Goal: Task Accomplishment & Management: Complete application form

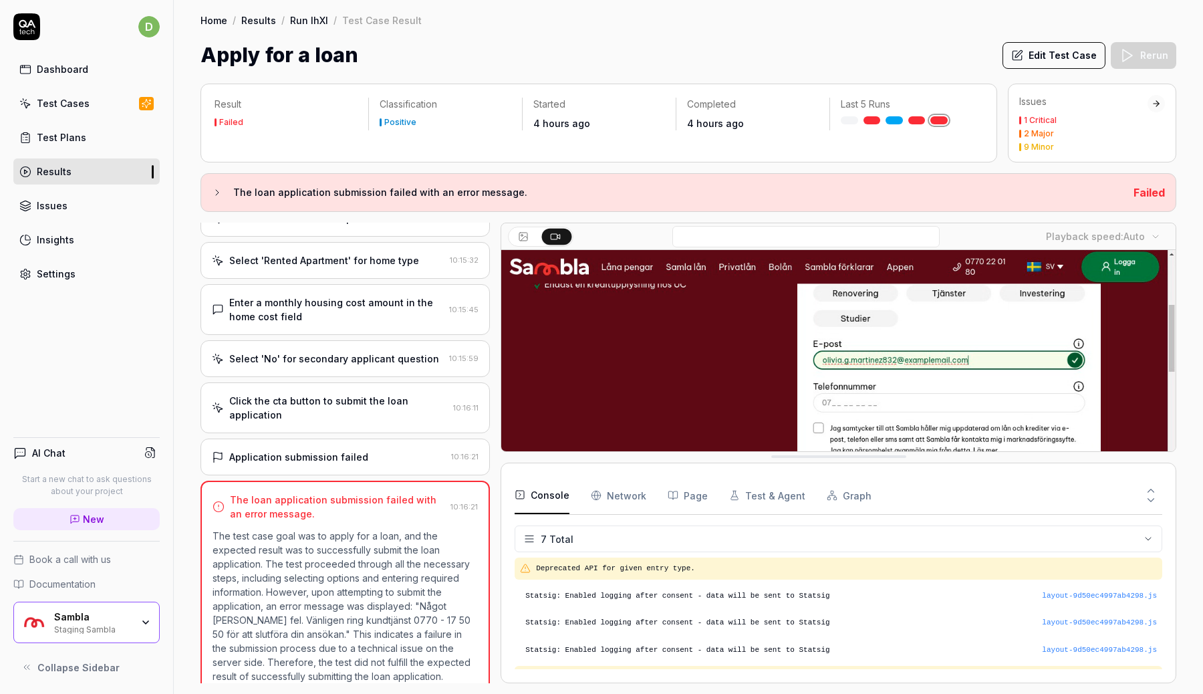
drag, startPoint x: 801, startPoint y: 291, endPoint x: 786, endPoint y: 565, distance: 274.5
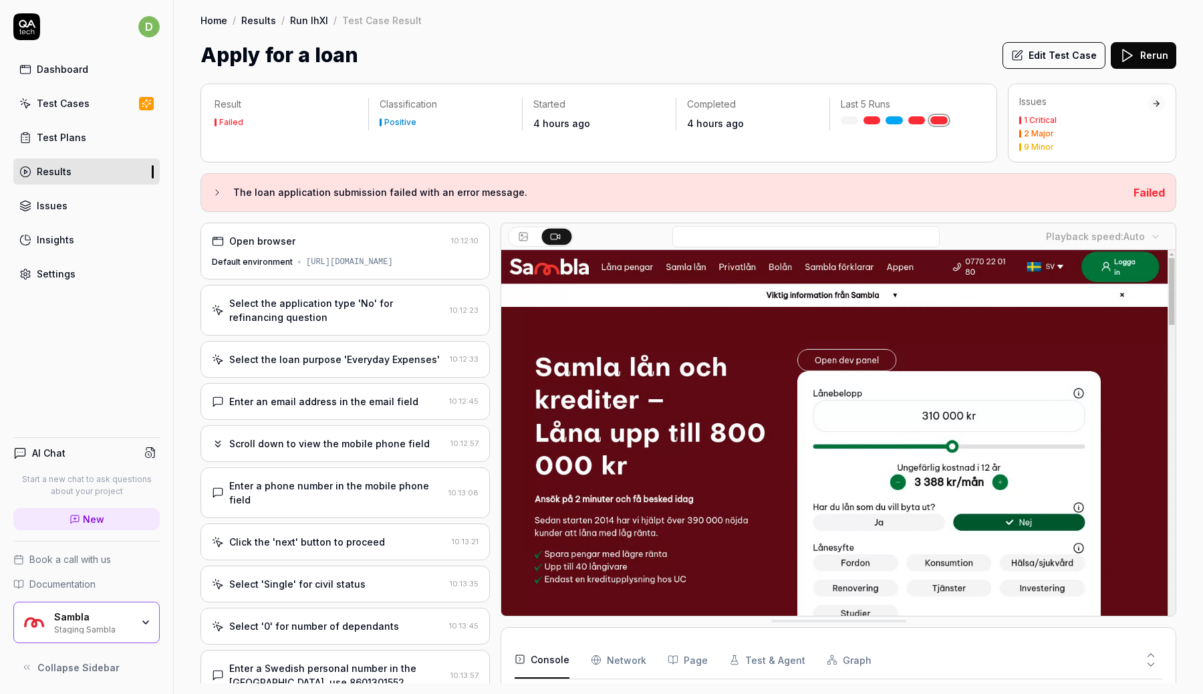
click at [352, 252] on div "Open browser 10:12:10 Default environment [URL][DOMAIN_NAME]" at bounding box center [345, 251] width 289 height 57
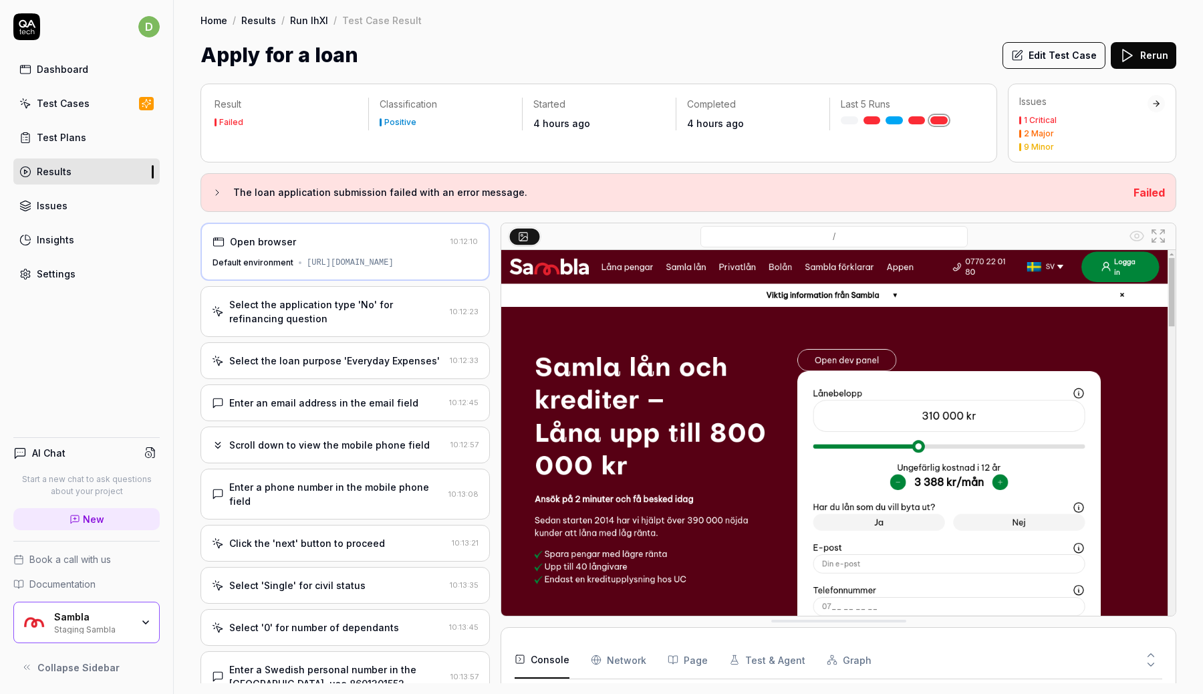
click at [355, 313] on div "Select the application type 'No' for refinancing question" at bounding box center [336, 311] width 215 height 28
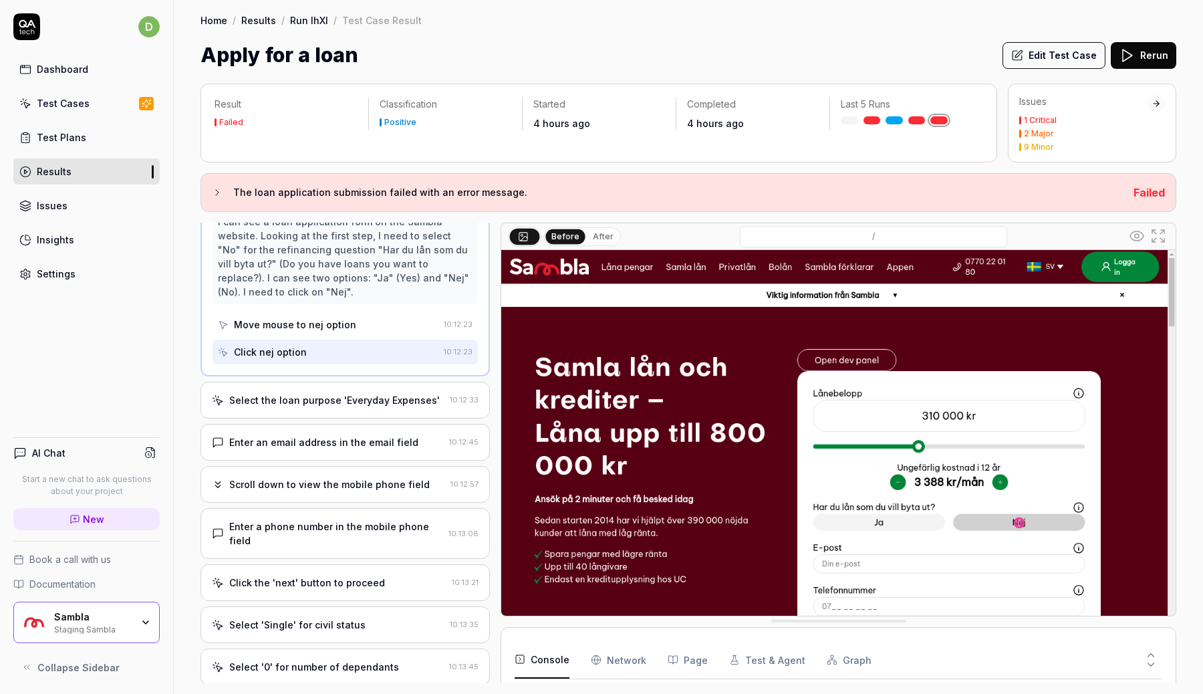
click at [384, 393] on div "Select the loan purpose 'Everyday Expenses'" at bounding box center [334, 400] width 211 height 14
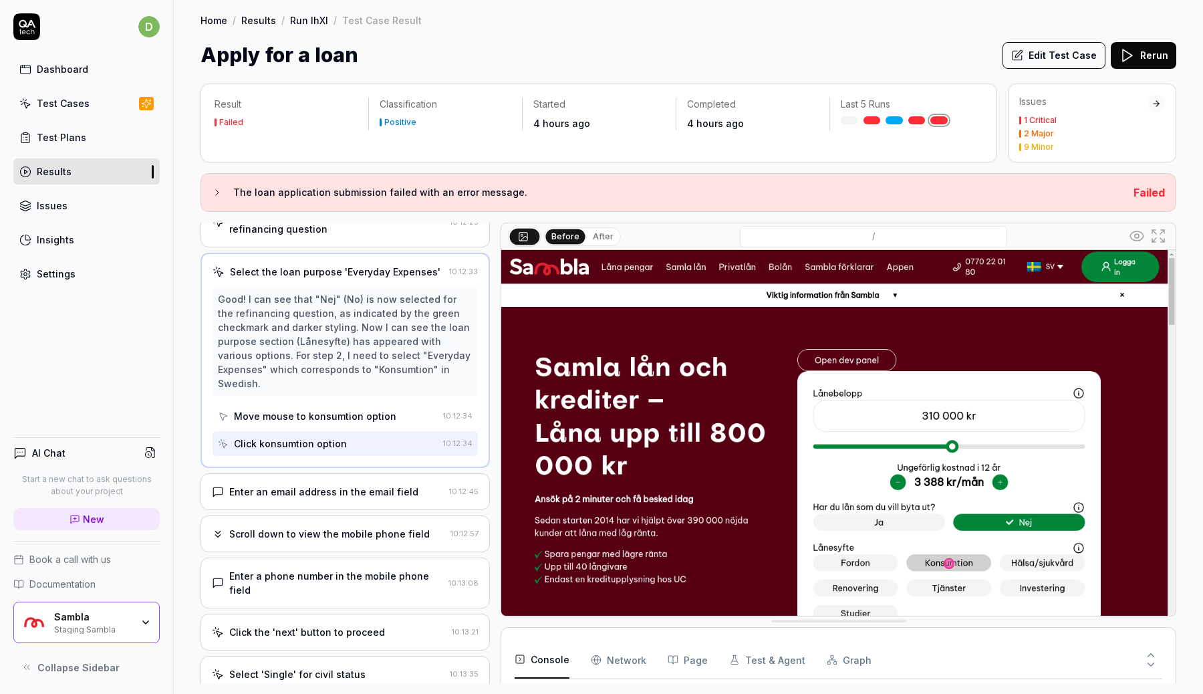
scroll to position [140, 0]
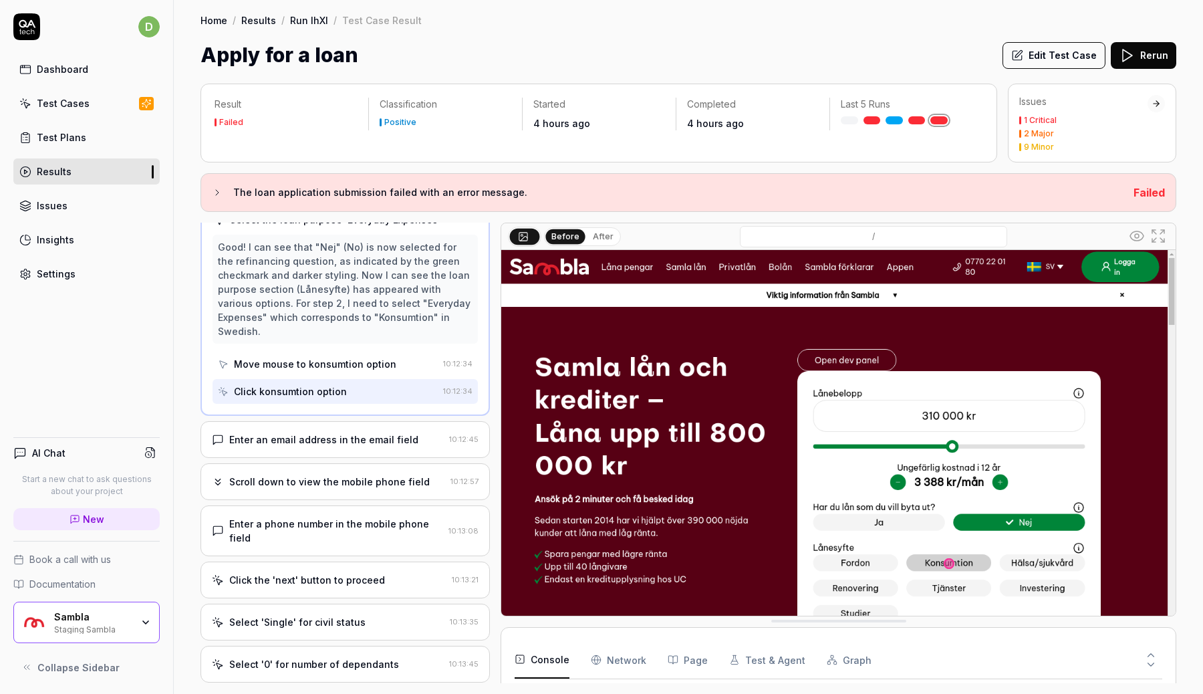
click at [384, 432] on div "Enter an email address in the email field" at bounding box center [323, 439] width 189 height 14
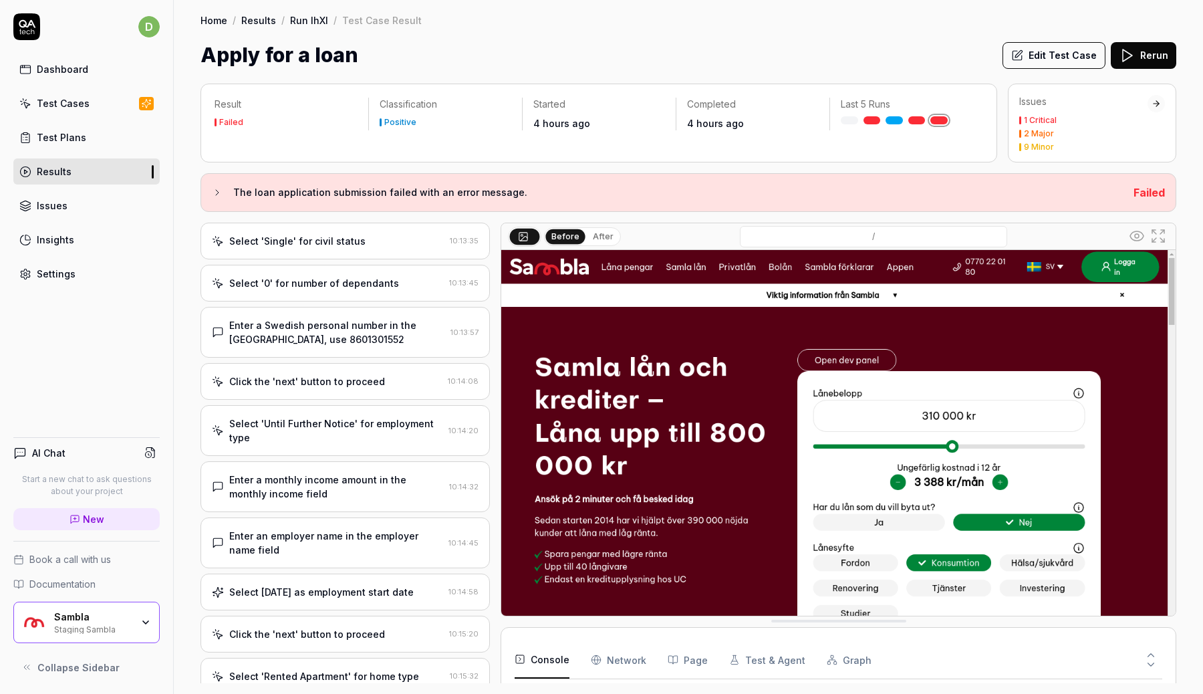
scroll to position [784, 0]
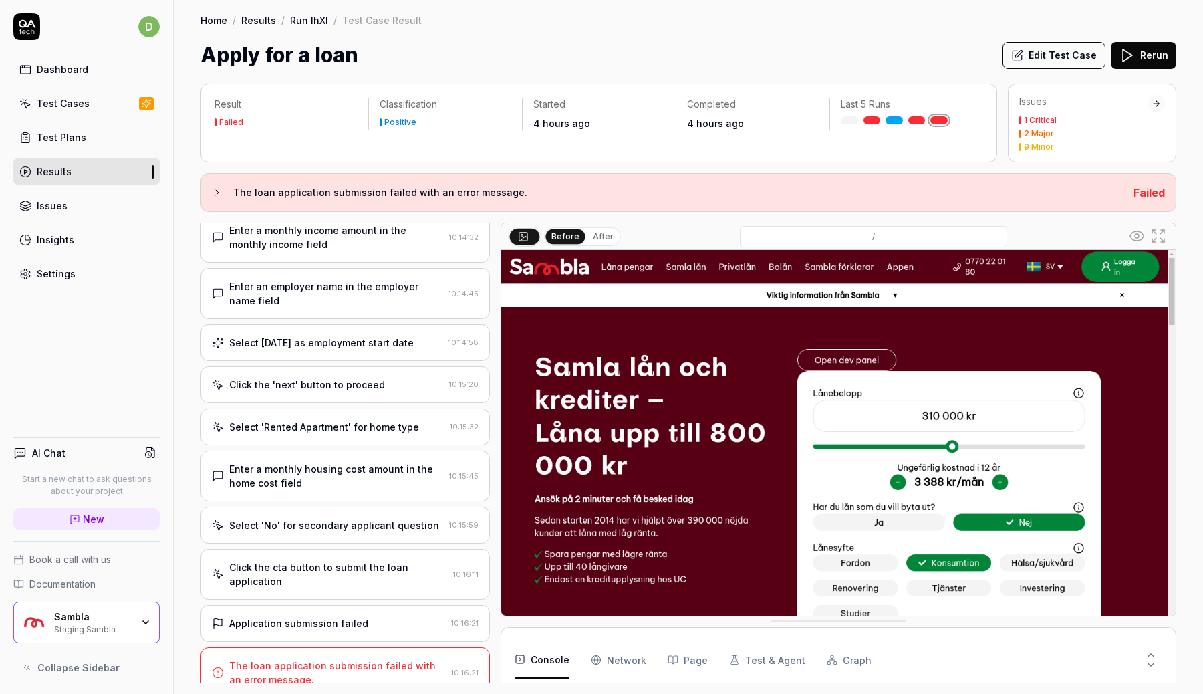
click at [362, 605] on div "Application submission failed 10:16:21" at bounding box center [345, 623] width 289 height 37
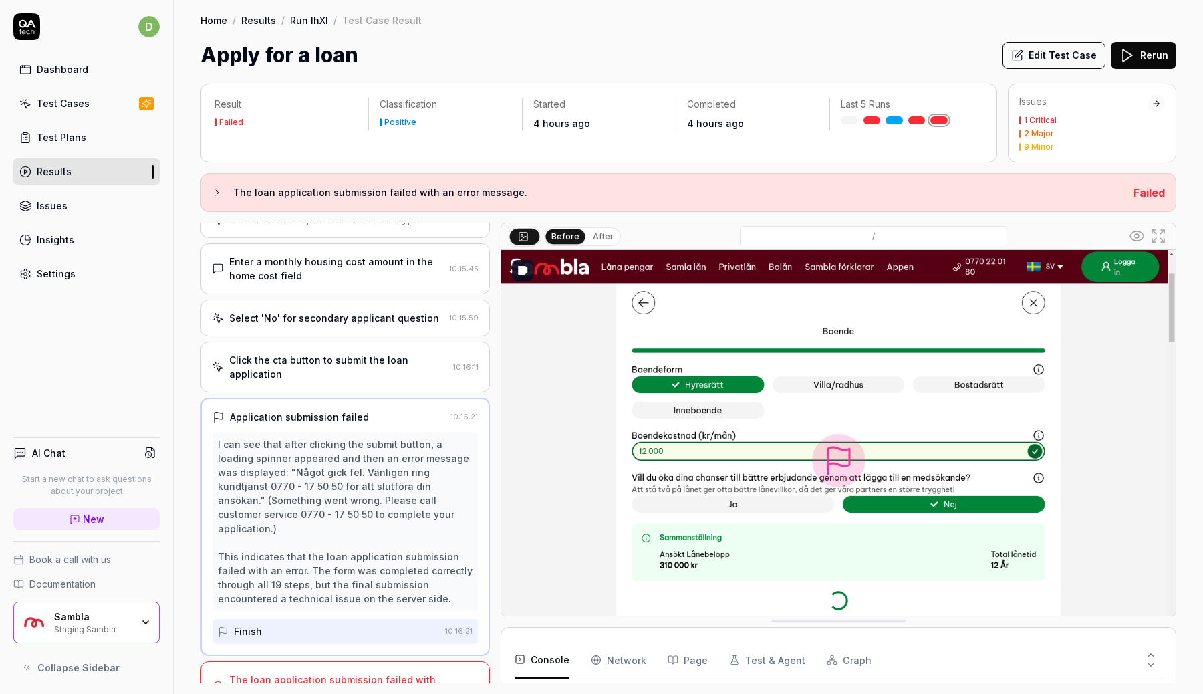
scroll to position [55, 0]
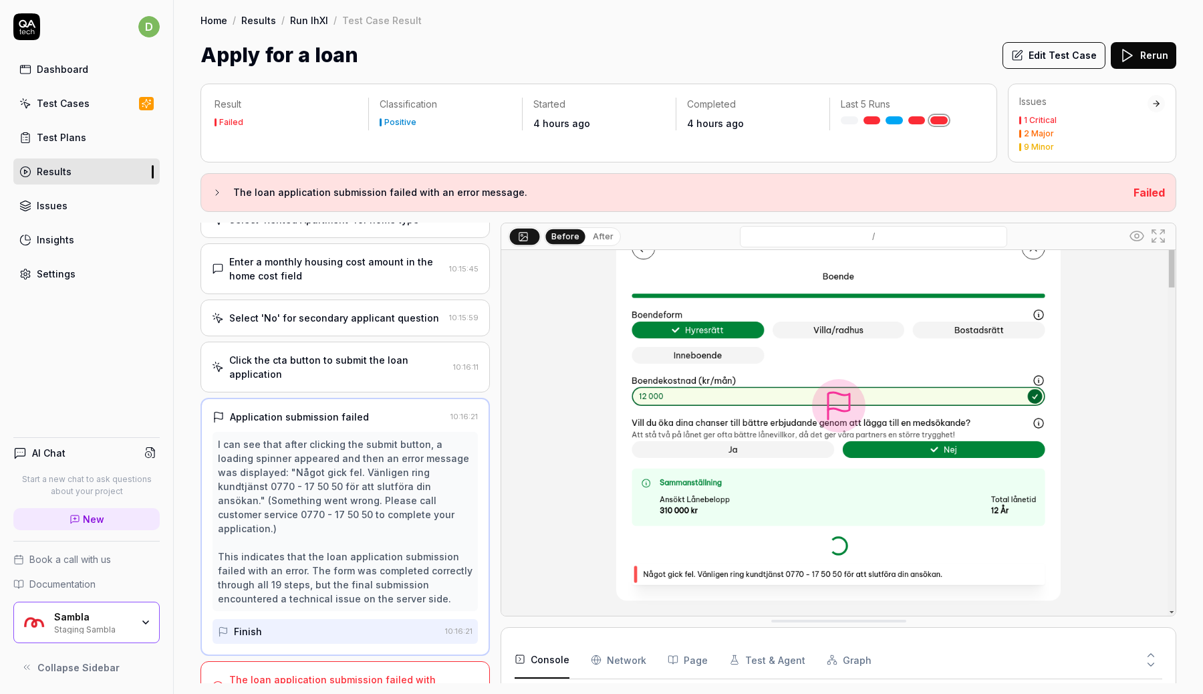
click at [539, 664] on button "Console" at bounding box center [542, 659] width 55 height 37
click at [543, 662] on button "Console" at bounding box center [542, 659] width 55 height 37
click at [1149, 664] on icon at bounding box center [1151, 664] width 12 height 12
click at [1152, 652] on icon at bounding box center [1151, 655] width 12 height 12
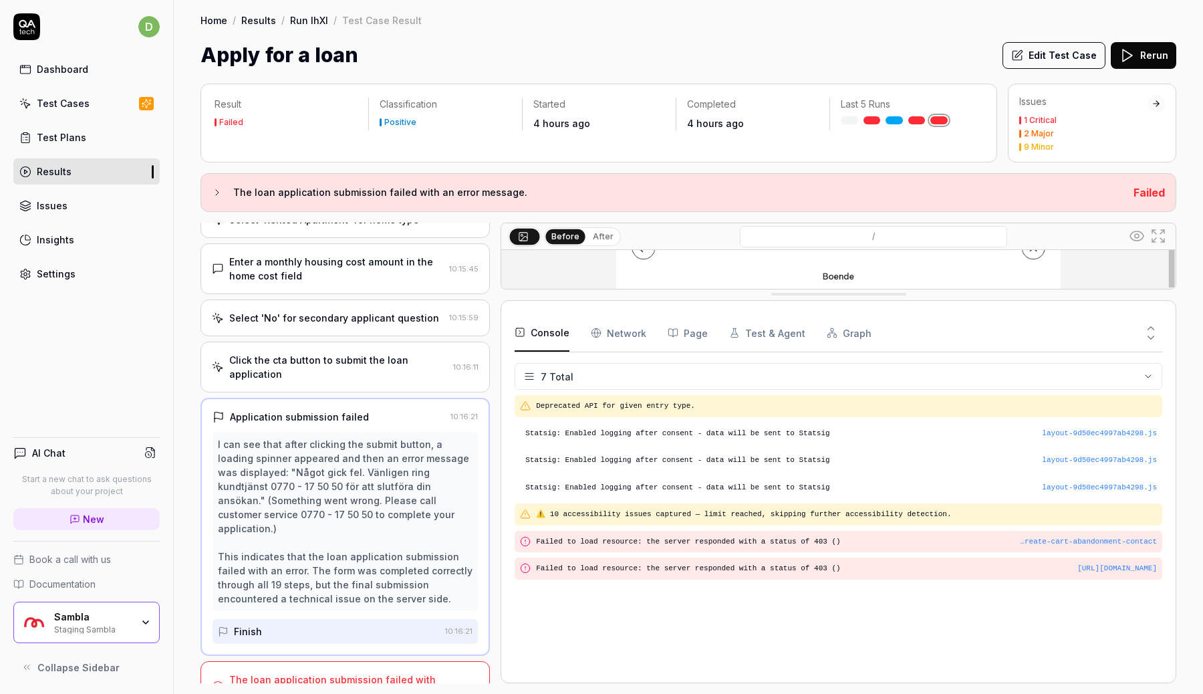
scroll to position [0, 0]
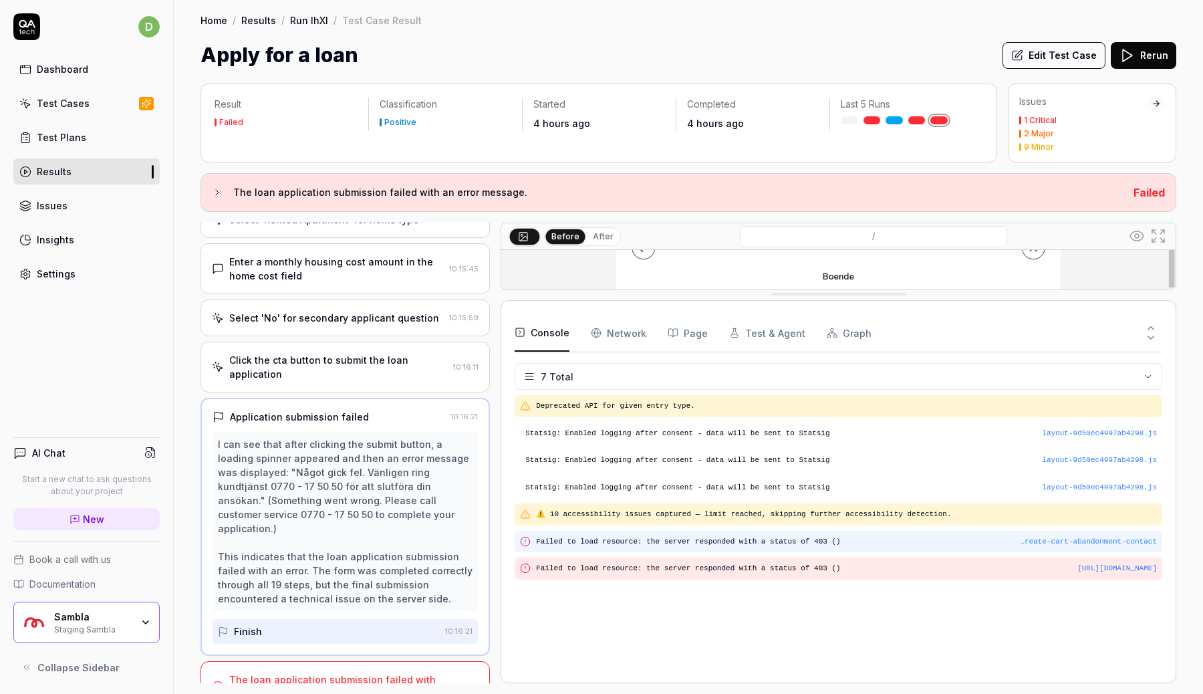
click at [650, 536] on pre "Failed to load resource: the server responded with a status of 403 ()" at bounding box center [846, 541] width 621 height 11
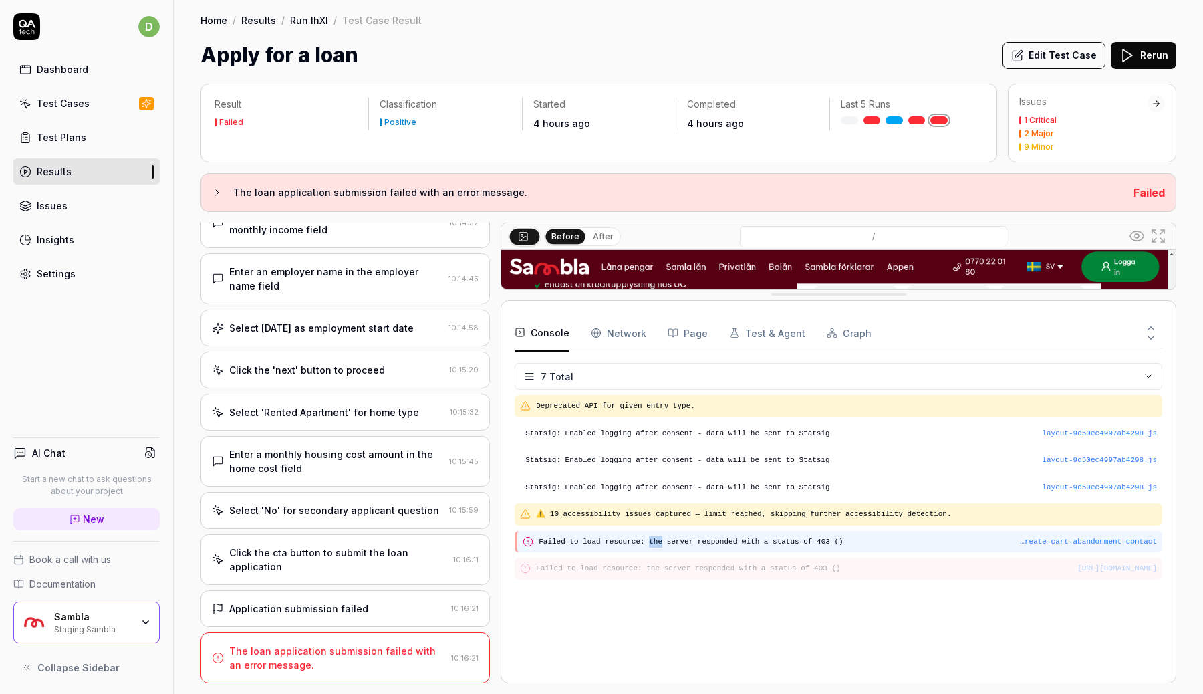
click at [650, 536] on pre "Failed to load resource: the server responded with a status of 403 ()" at bounding box center [848, 541] width 618 height 11
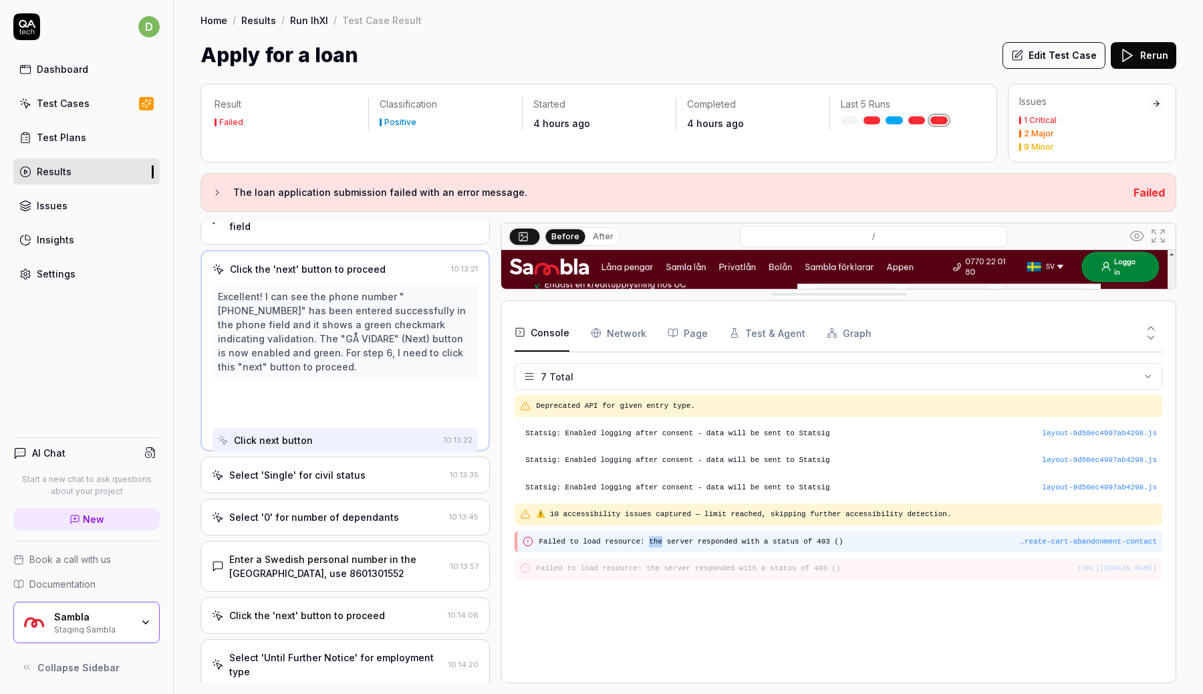
click at [650, 536] on pre "Failed to load resource: the server responded with a status of 403 ()" at bounding box center [848, 541] width 618 height 11
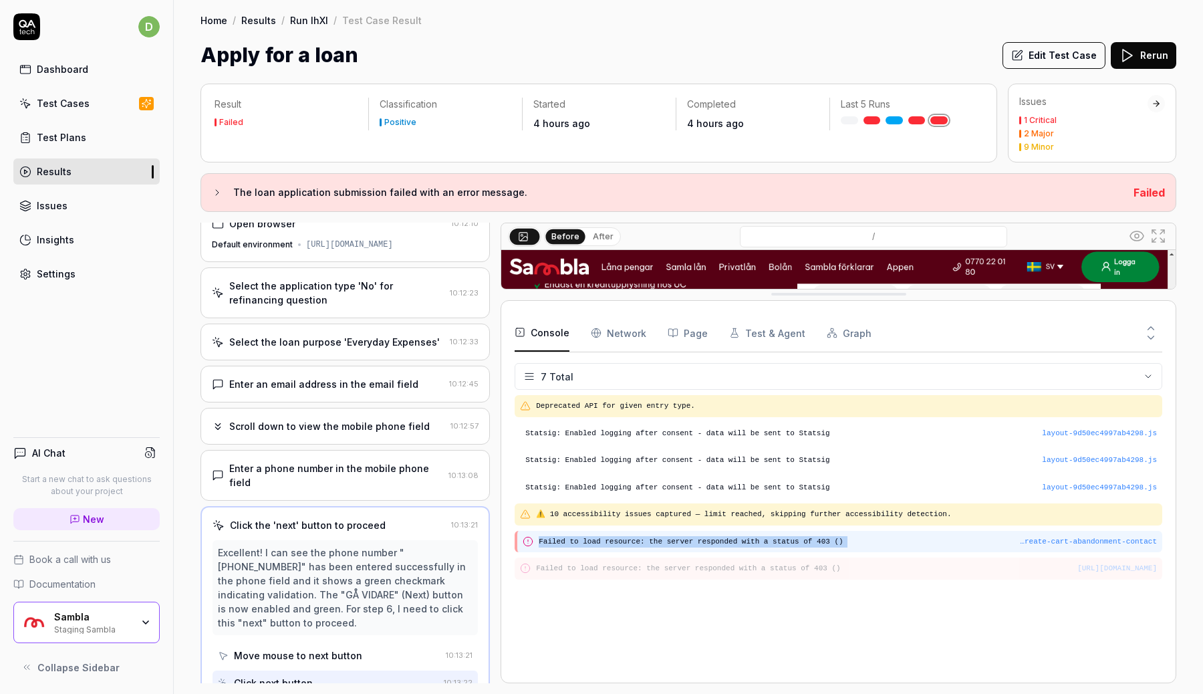
scroll to position [13, 0]
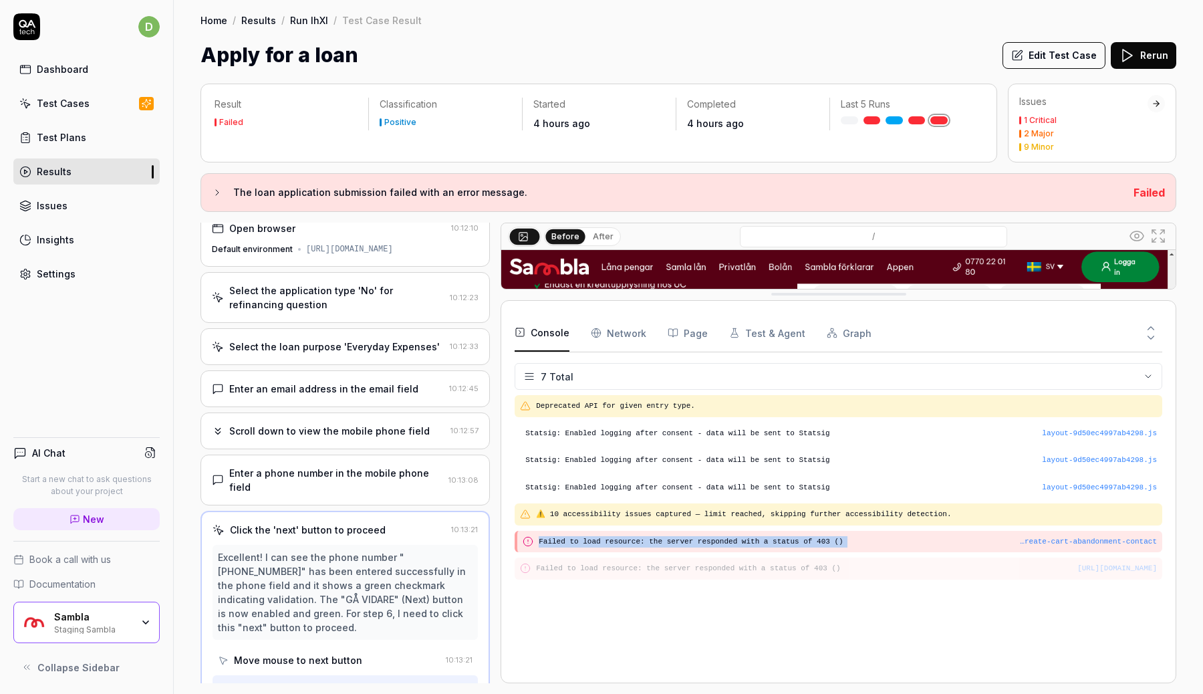
click at [1077, 567] on div "[URL][DOMAIN_NAME]" at bounding box center [1117, 568] width 80 height 11
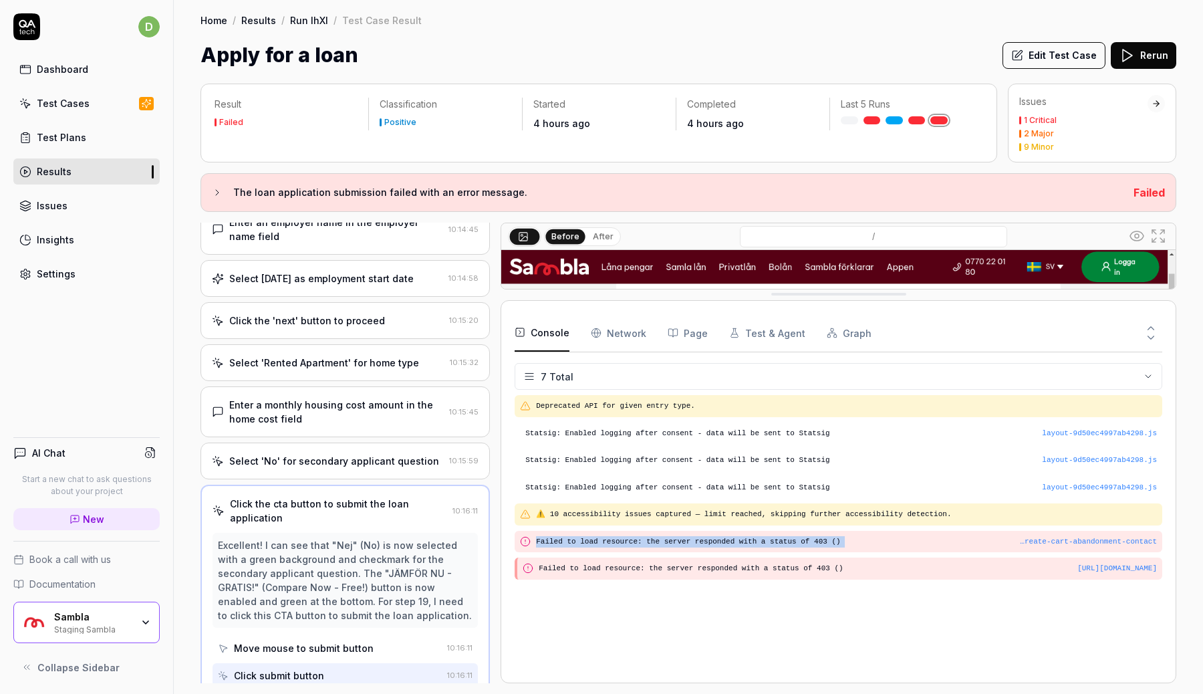
scroll to position [658, 0]
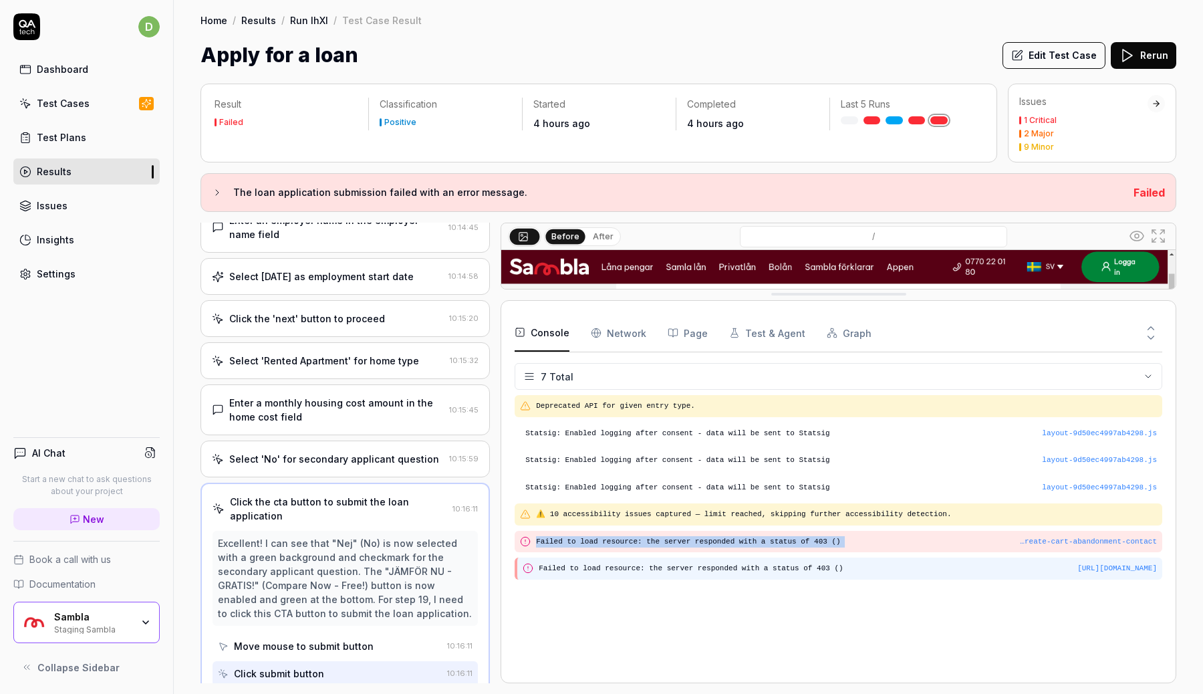
click at [823, 563] on pre "Failed to load resource: the server responded with a status of 403 ()" at bounding box center [848, 568] width 618 height 11
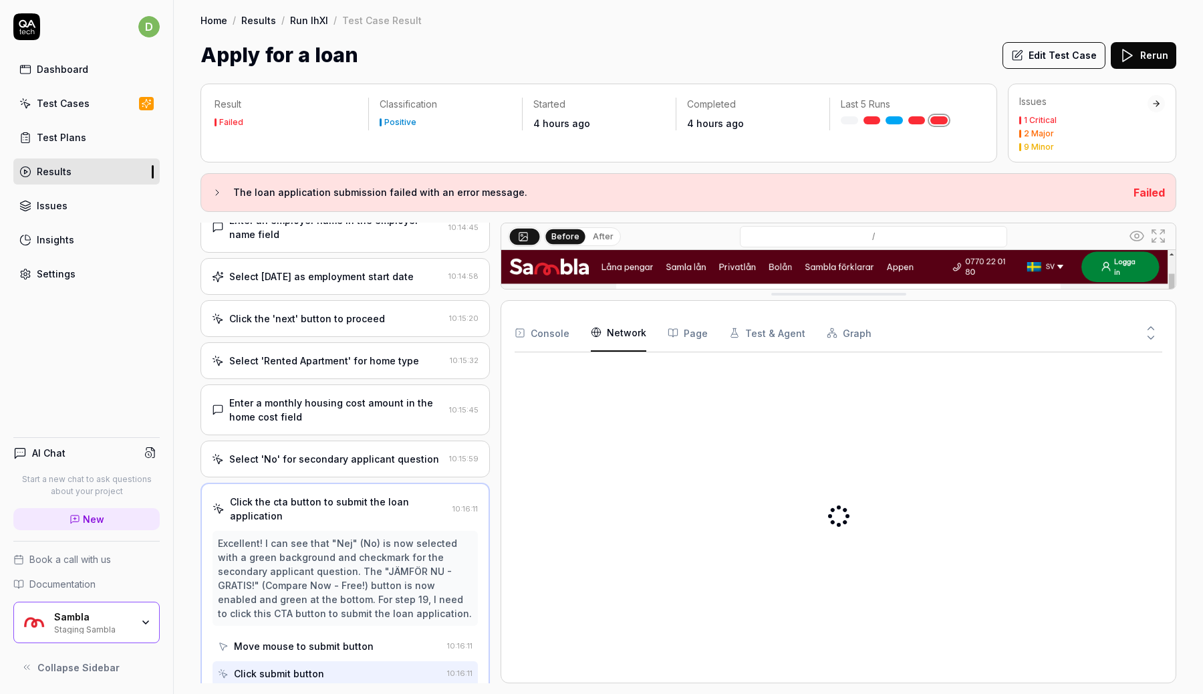
click at [628, 339] on Requests "Network" at bounding box center [618, 332] width 55 height 37
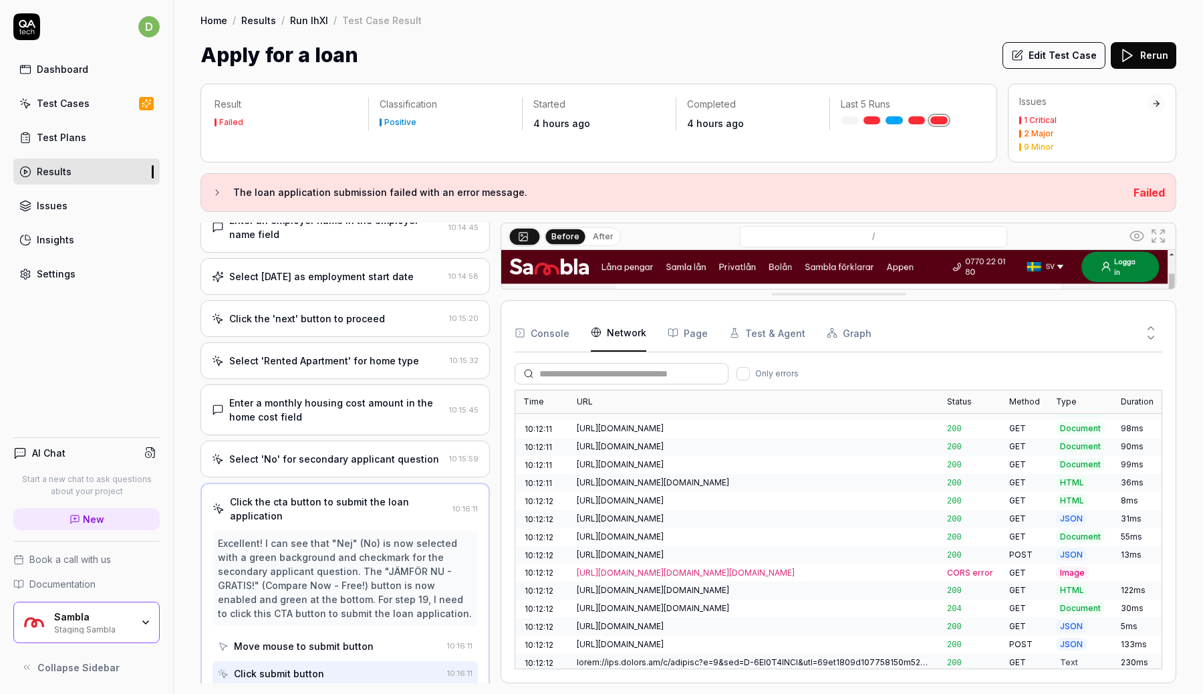
scroll to position [0, 0]
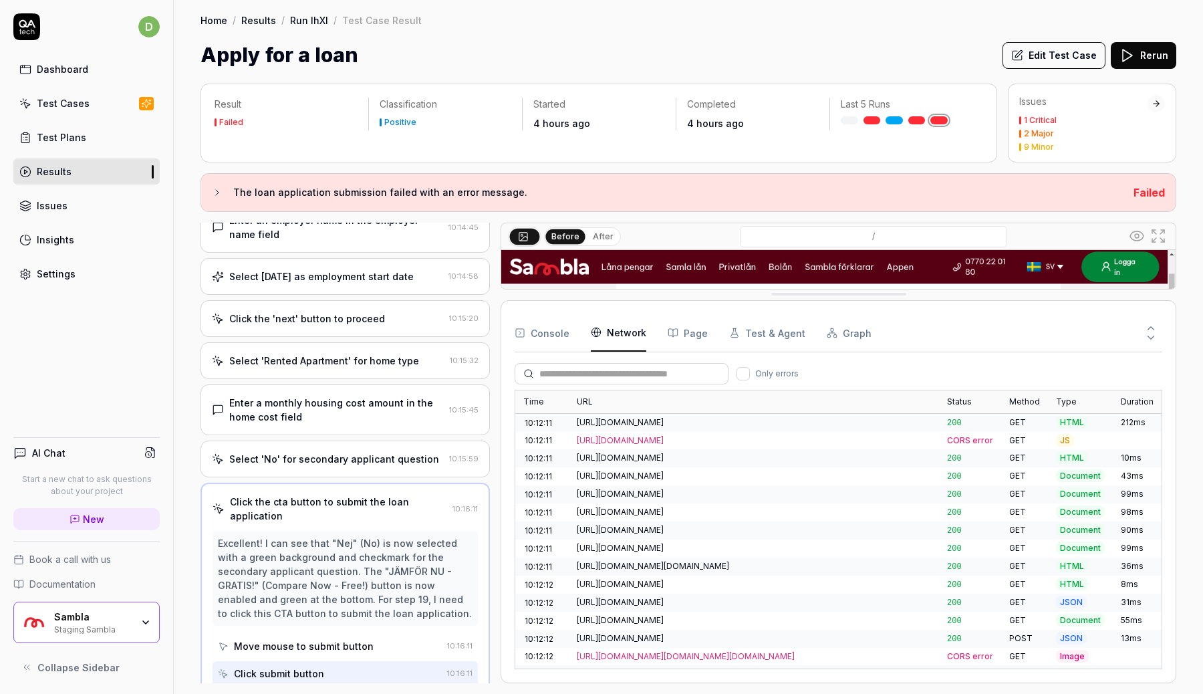
click at [702, 333] on button "Page" at bounding box center [688, 332] width 40 height 37
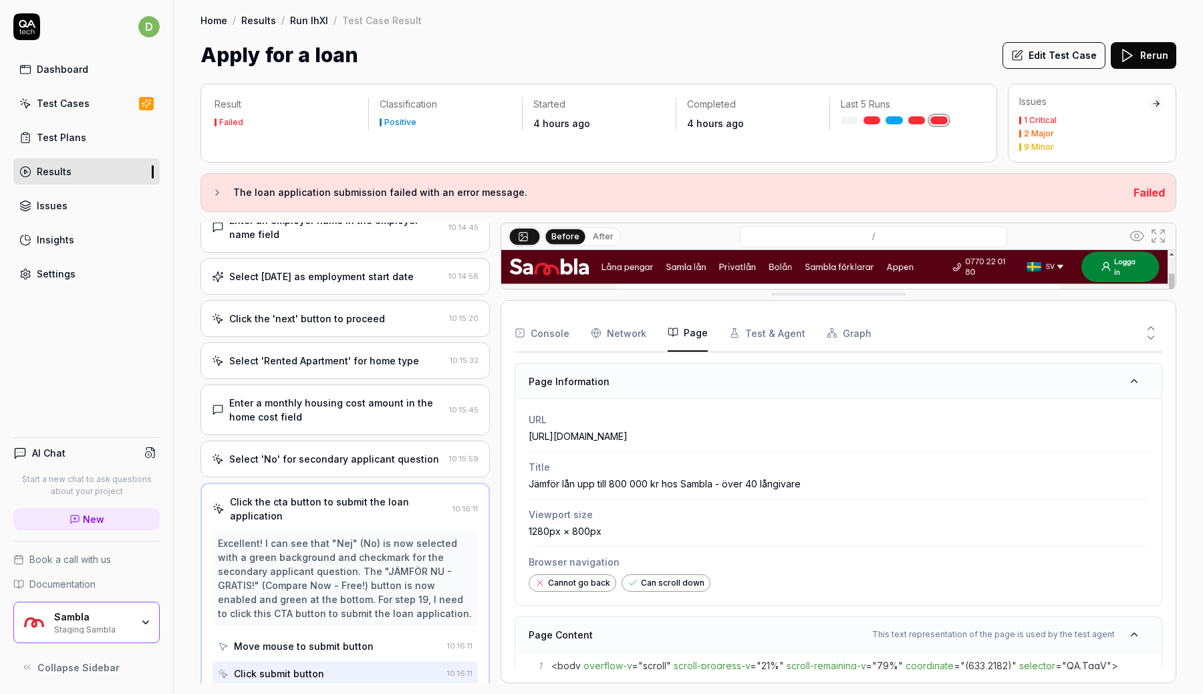
click at [754, 335] on button "Test & Agent" at bounding box center [767, 332] width 76 height 37
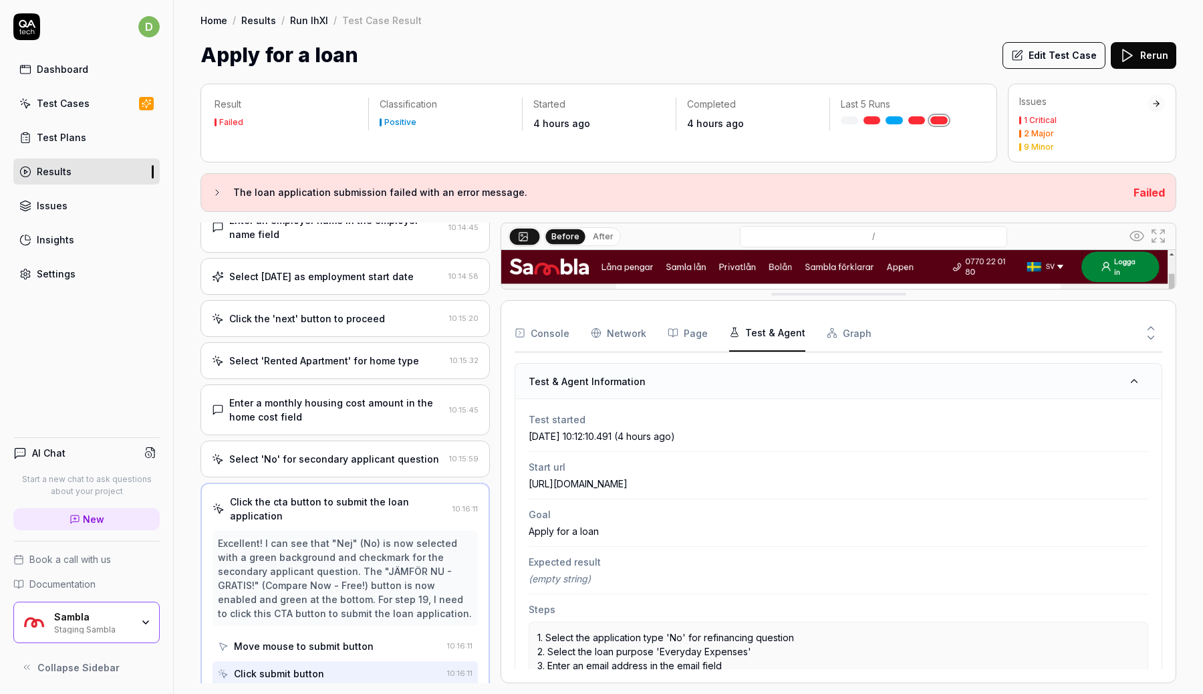
click at [837, 327] on button "Graph" at bounding box center [849, 332] width 45 height 37
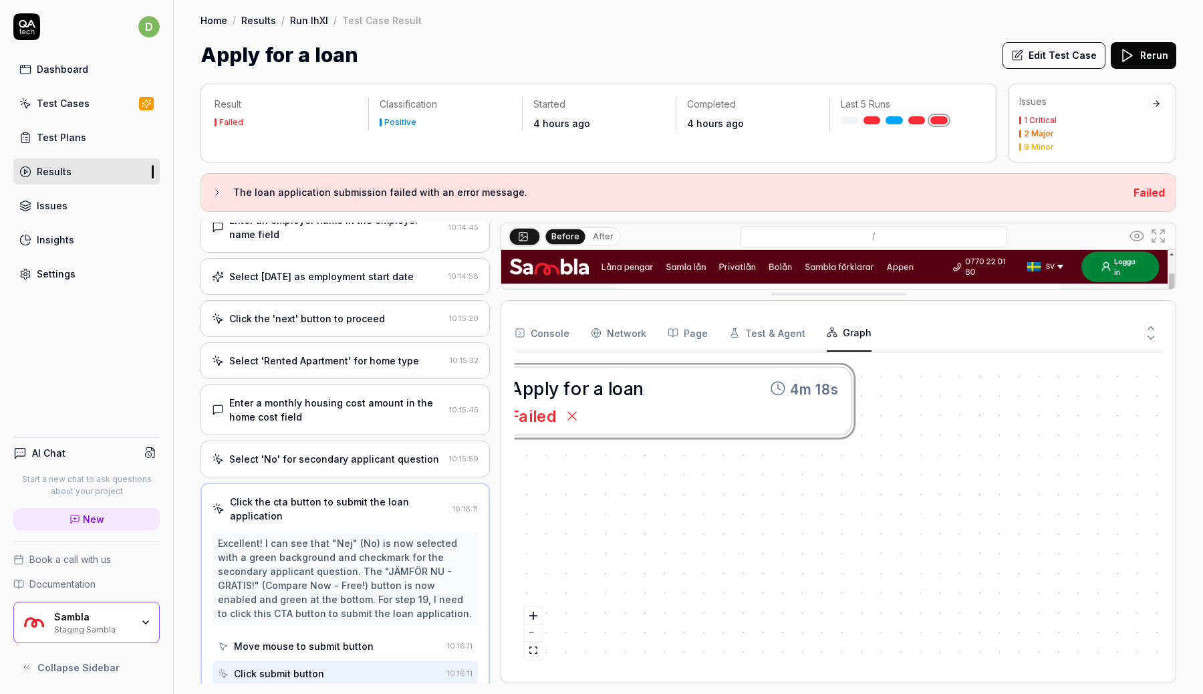
click at [93, 130] on link "Test Plans" at bounding box center [86, 137] width 146 height 26
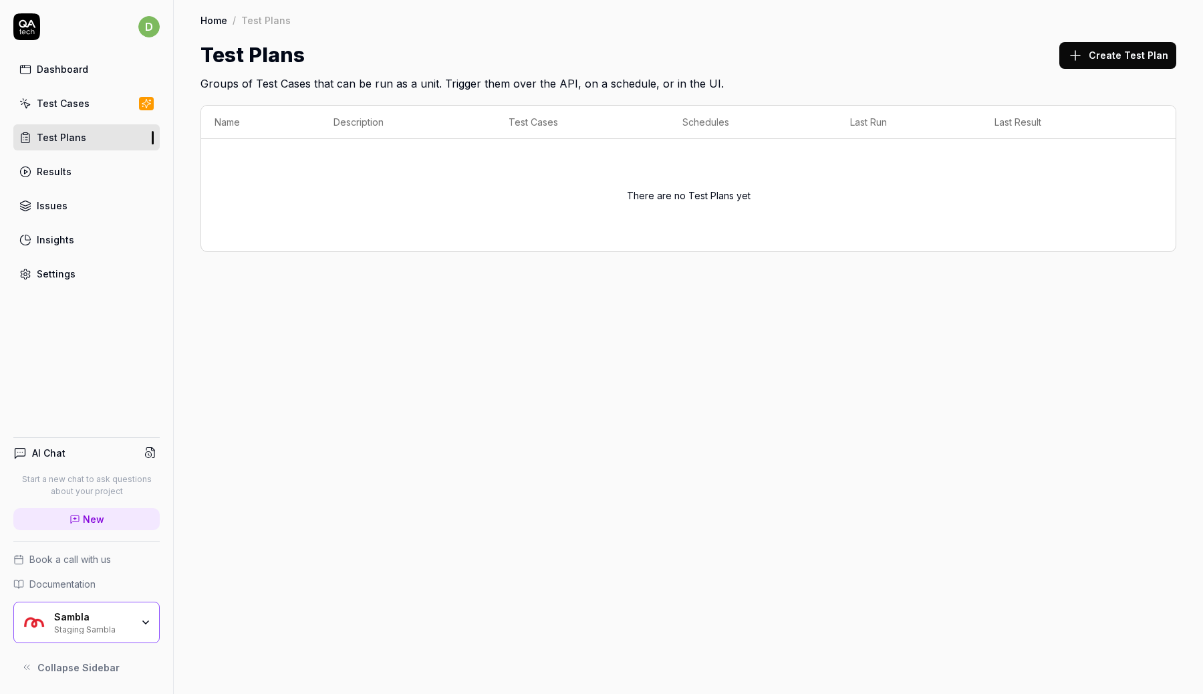
click at [65, 158] on link "Results" at bounding box center [86, 171] width 146 height 26
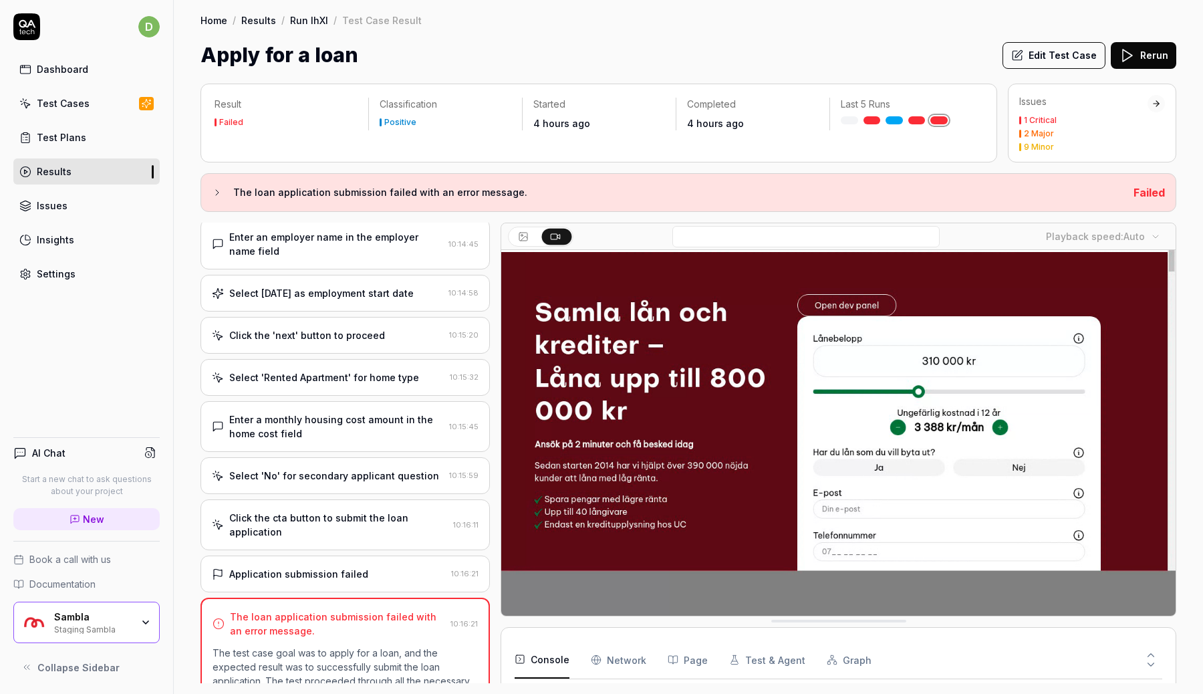
scroll to position [759, 0]
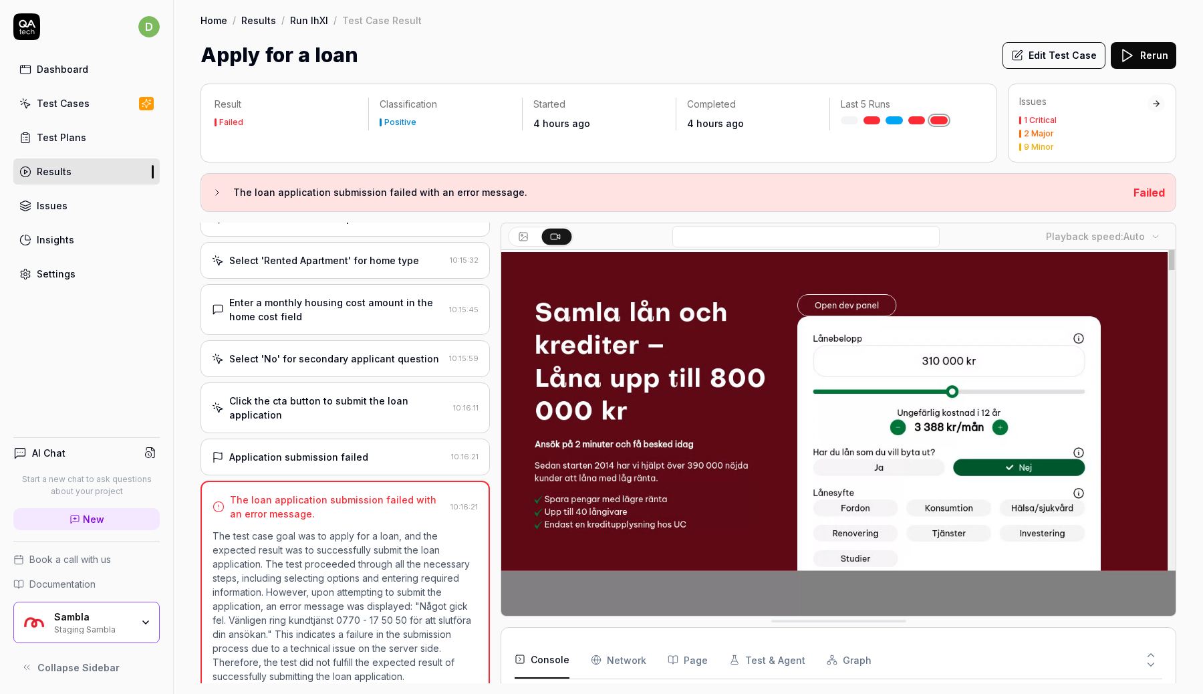
click at [329, 533] on p "The test case goal was to apply for a loan, and the expected result was to succ…" at bounding box center [345, 606] width 265 height 154
click at [332, 451] on div "Application submission failed 10:16:21" at bounding box center [345, 456] width 289 height 37
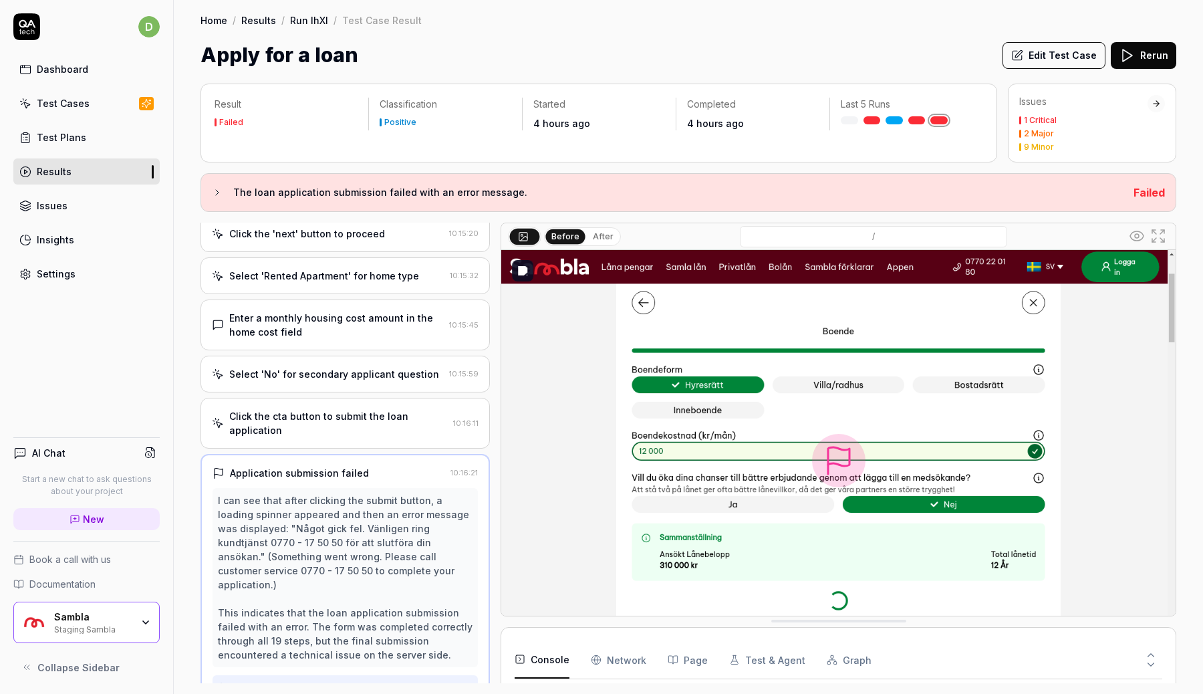
scroll to position [55, 0]
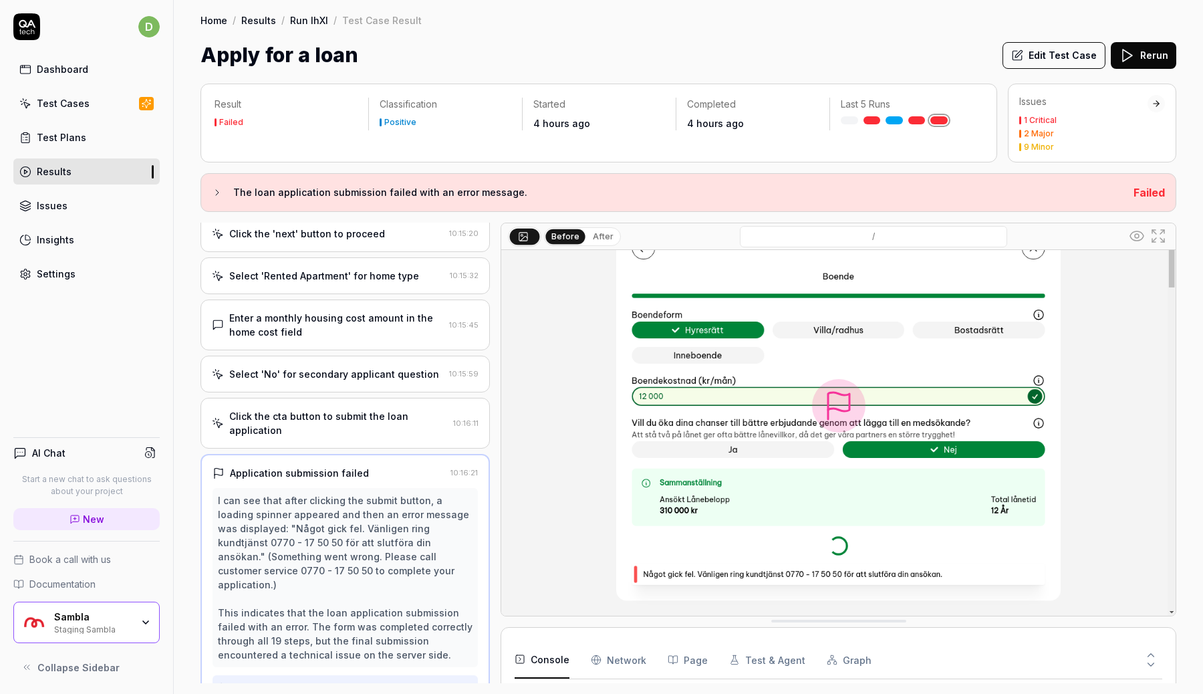
click at [1157, 656] on icon at bounding box center [1151, 655] width 12 height 12
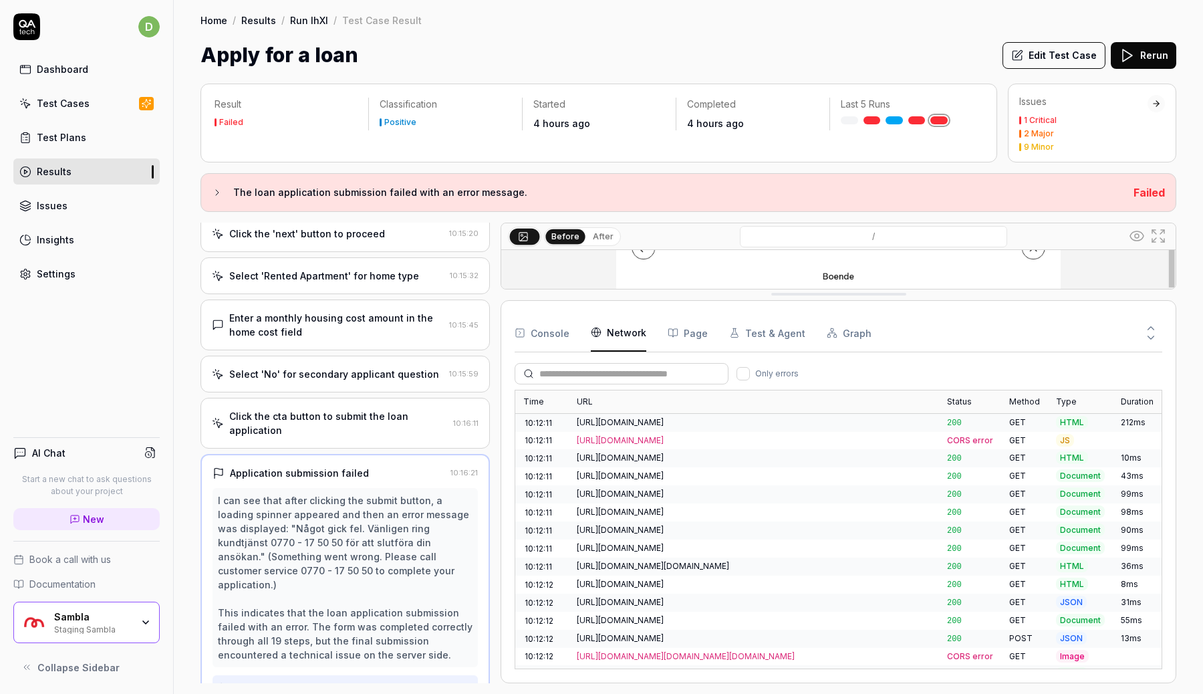
click at [616, 323] on Requests "Network" at bounding box center [618, 332] width 55 height 37
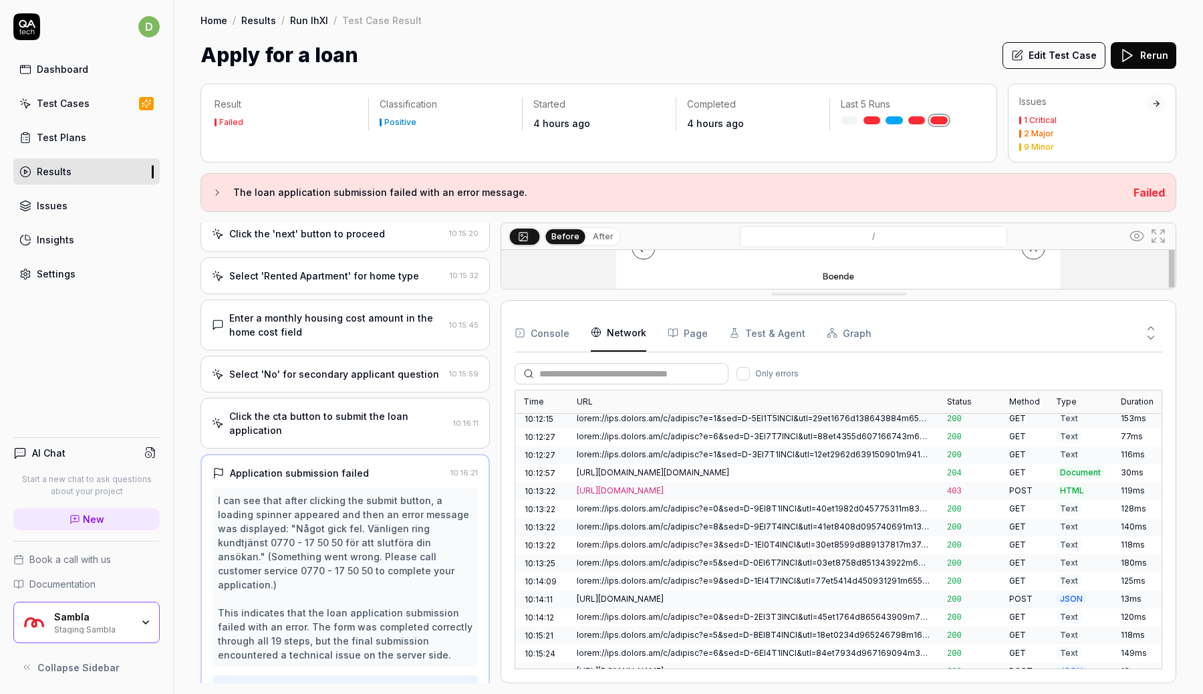
scroll to position [508, 0]
